Goal: Find specific page/section: Locate item on page

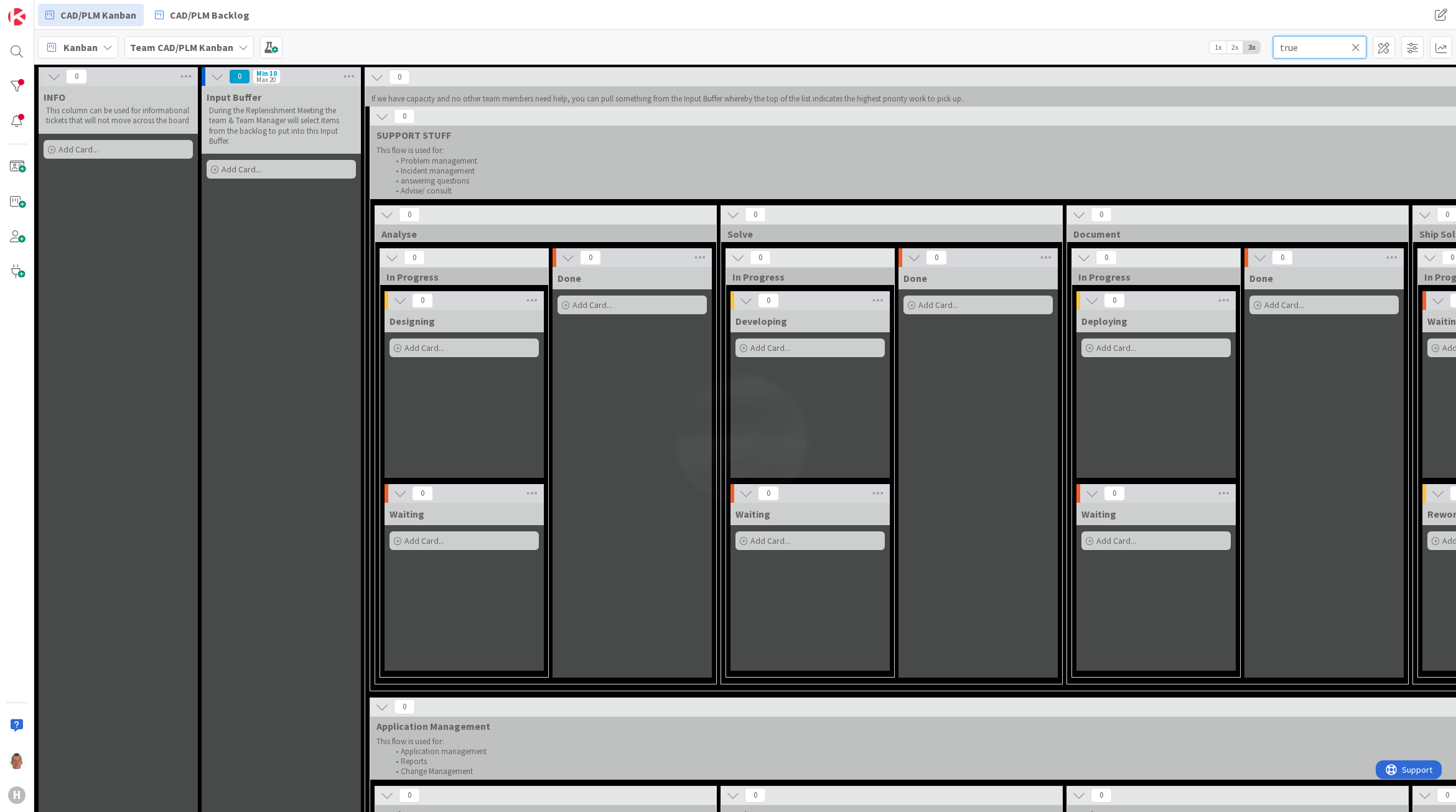
click at [1296, 47] on input "true" at bounding box center [1320, 47] width 93 height 23
drag, startPoint x: 1302, startPoint y: 47, endPoint x: 1234, endPoint y: 47, distance: 68.0
click at [1234, 47] on div "Kanban Team CAD/PLM Kanban 1x 2x 3x true" at bounding box center [744, 47] width 1421 height 34
type input "eplan"
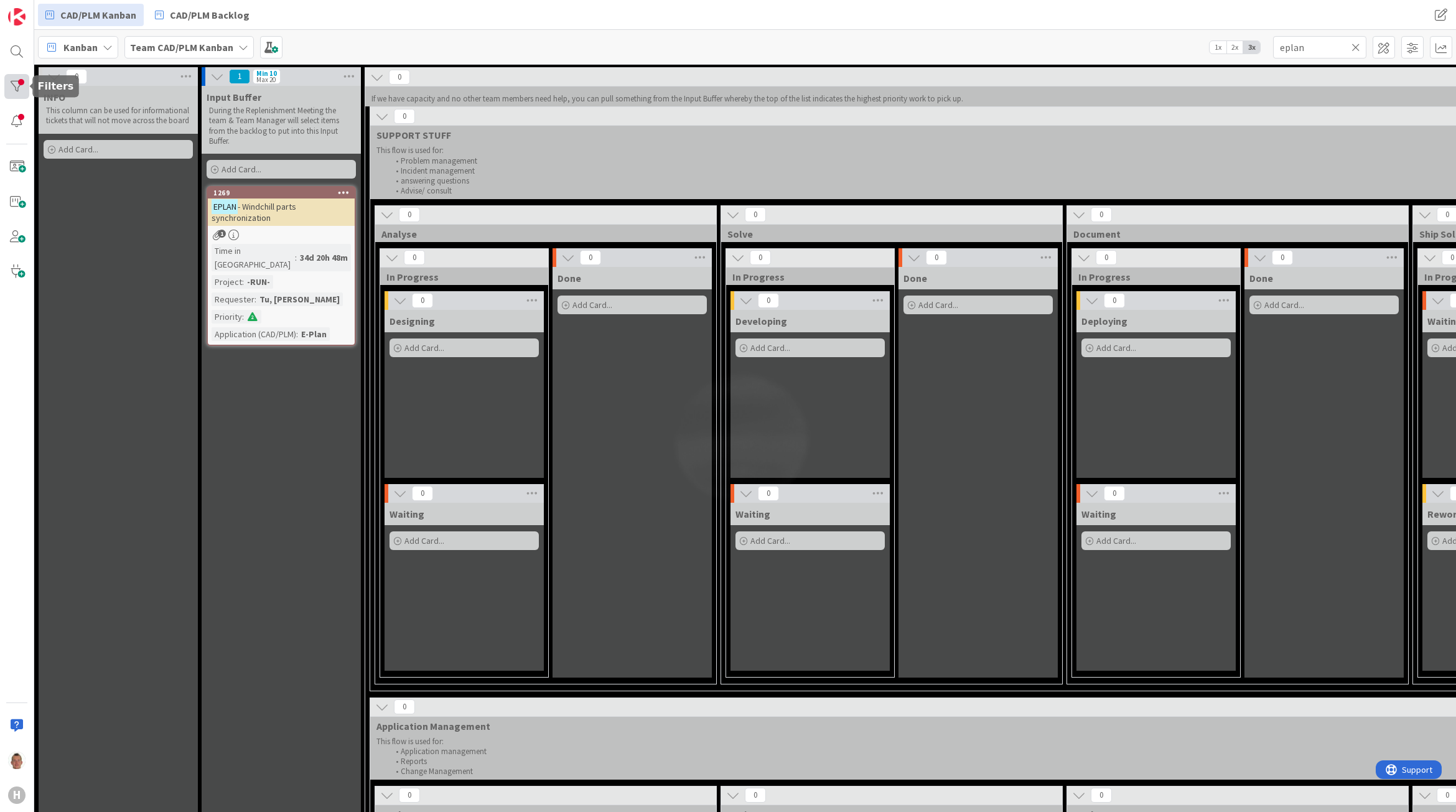
click at [14, 85] on div at bounding box center [17, 86] width 25 height 25
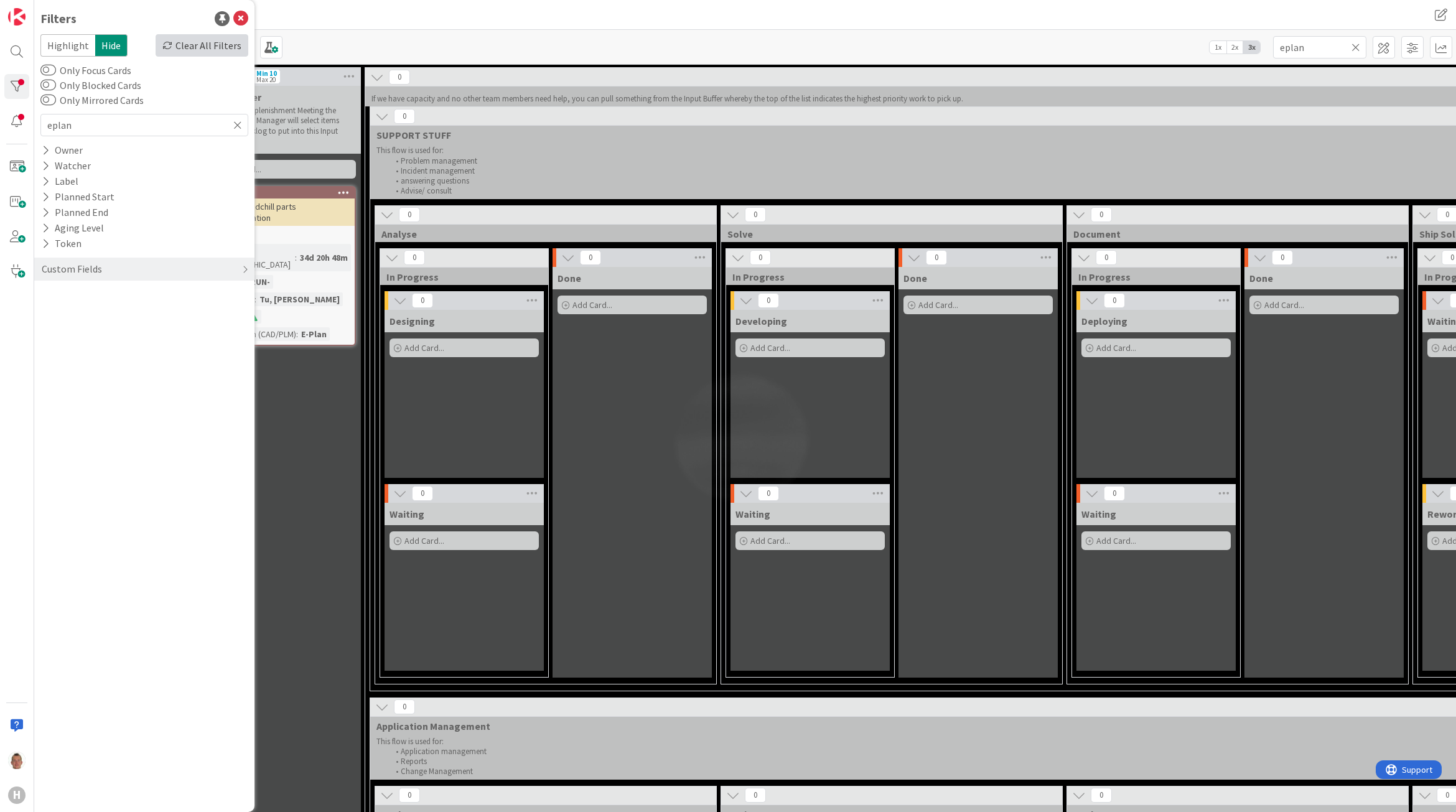
click at [221, 47] on div "Clear All Filters" at bounding box center [202, 45] width 93 height 23
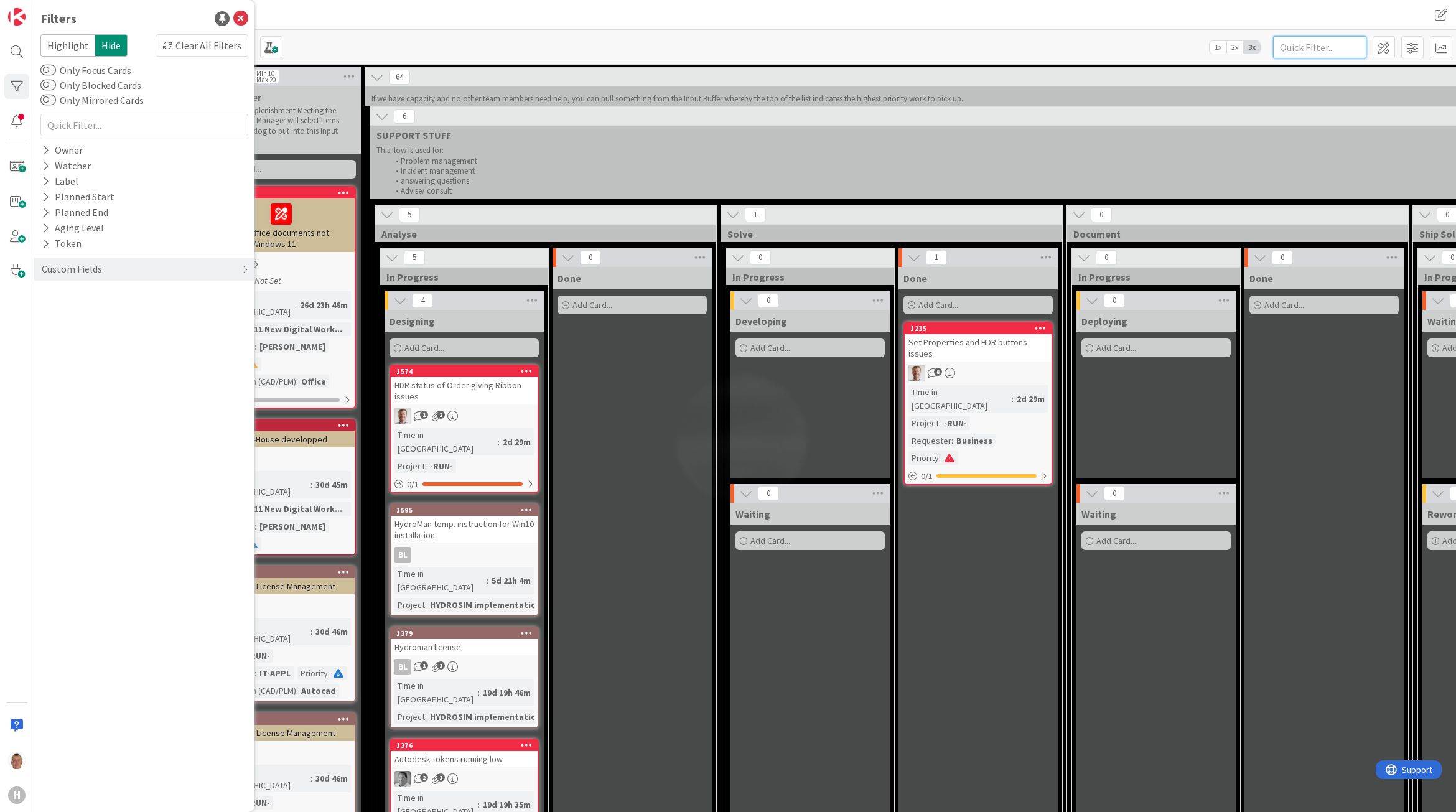
click at [1310, 41] on input "text" at bounding box center [1320, 47] width 93 height 23
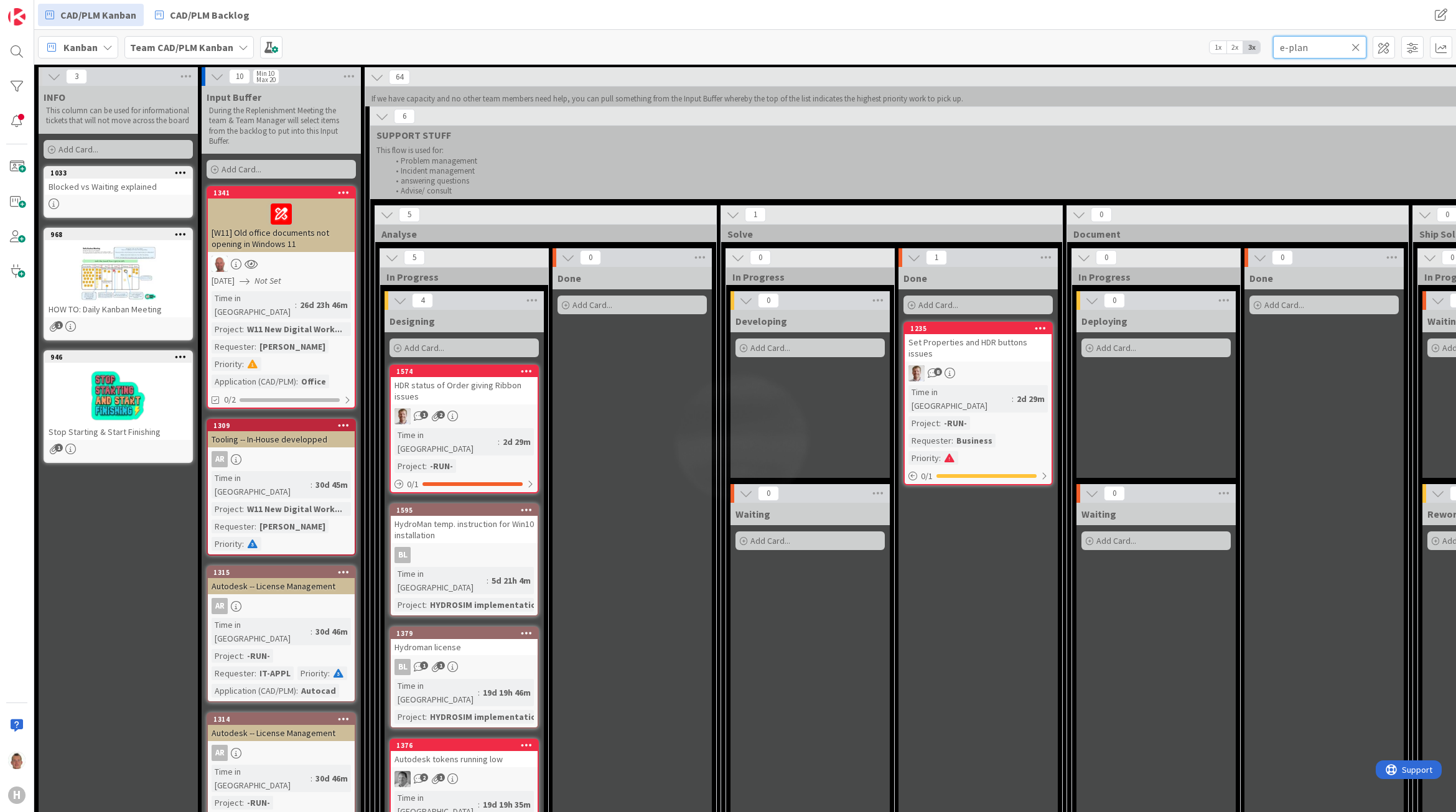
type input "e-plan"
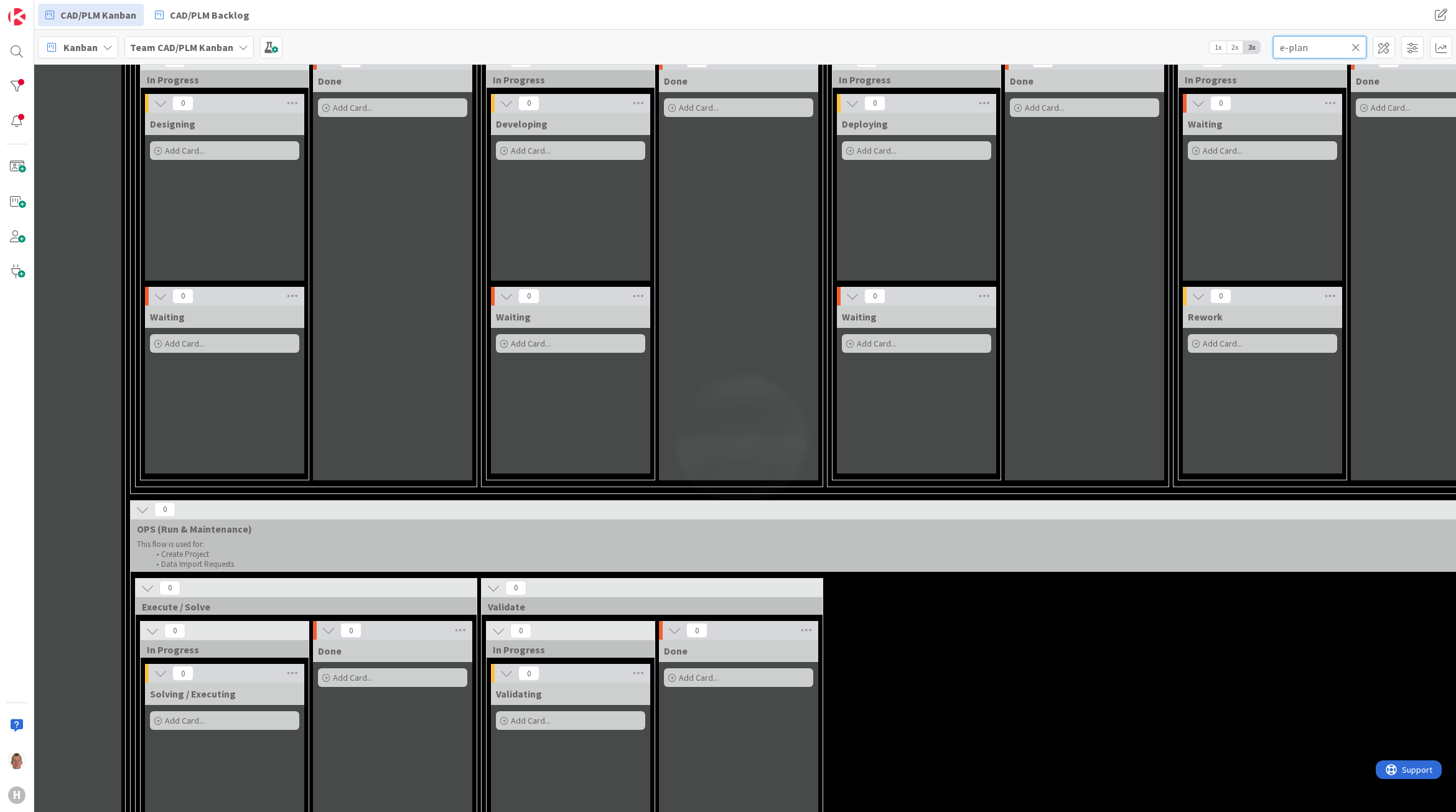
scroll to position [777, 239]
